Goal: Transaction & Acquisition: Subscribe to service/newsletter

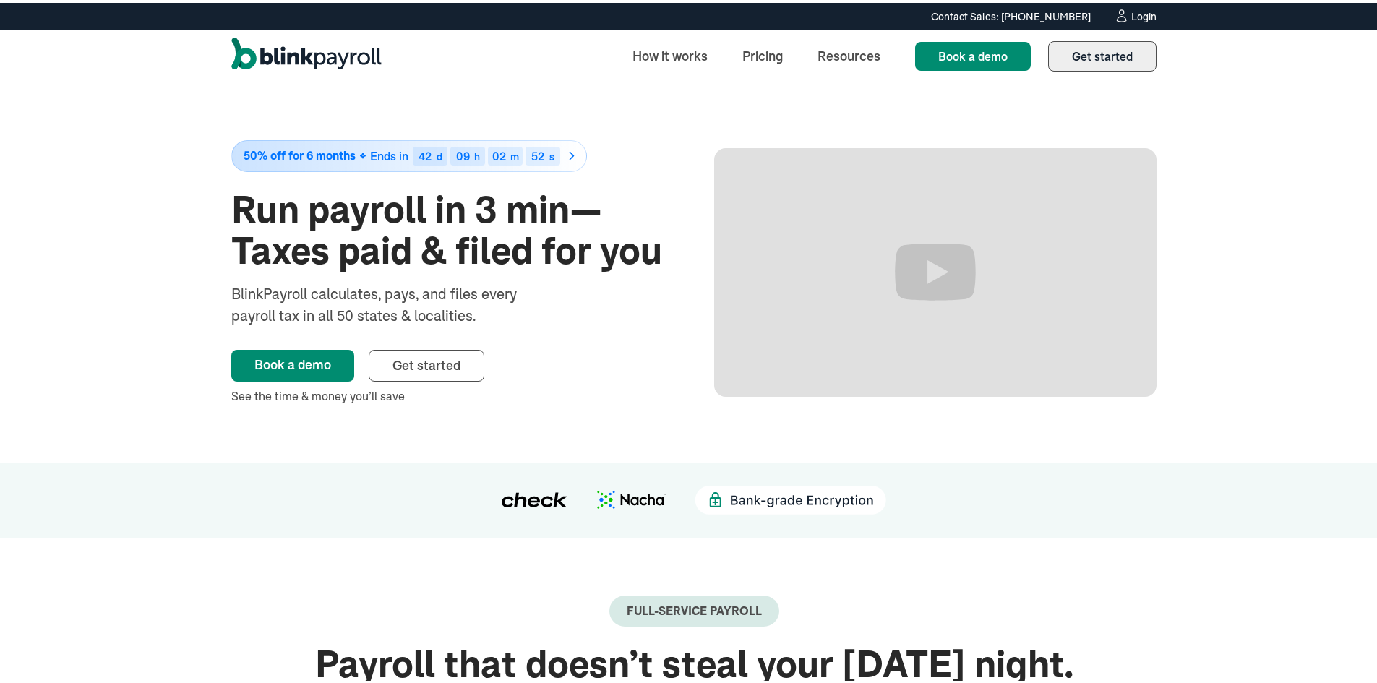
click at [1101, 54] on span "Get started" at bounding box center [1102, 53] width 61 height 14
